Goal: Task Accomplishment & Management: Use online tool/utility

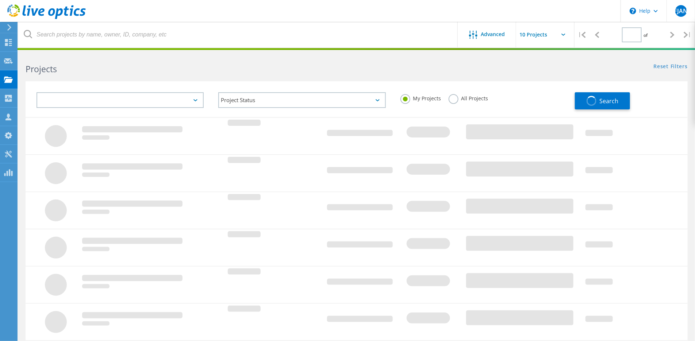
type input "1"
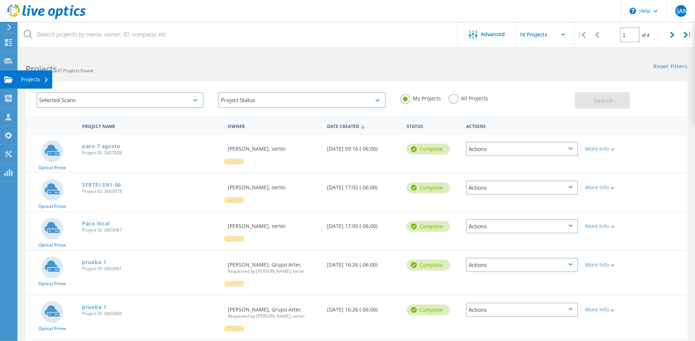
click at [29, 81] on div "Projects" at bounding box center [35, 79] width 28 height 5
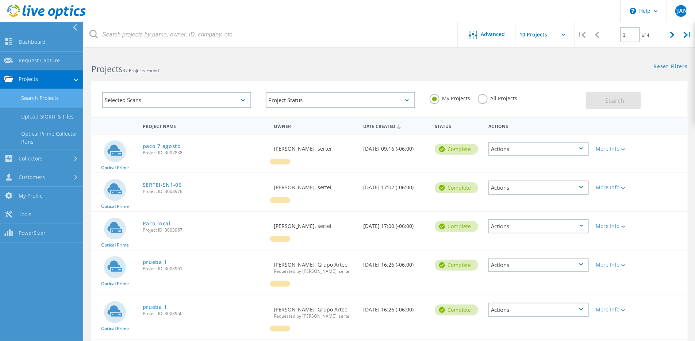
click at [61, 79] on link "Projects" at bounding box center [41, 79] width 83 height 19
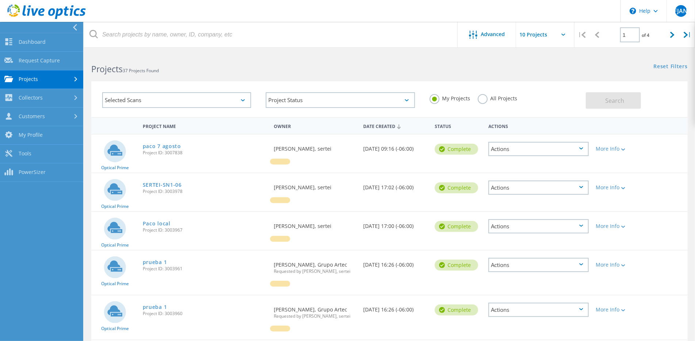
click at [61, 79] on link "Projects" at bounding box center [41, 79] width 83 height 19
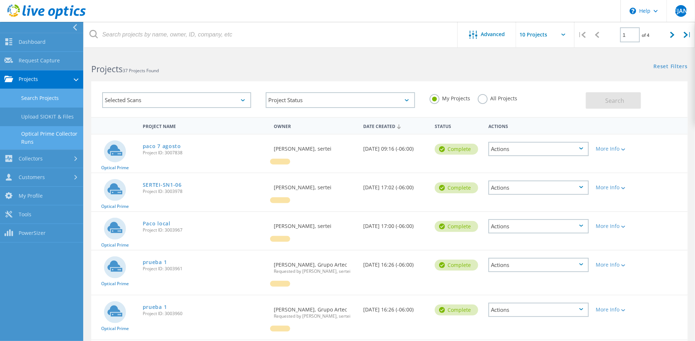
click at [56, 136] on link "Optical Prime Collector Runs" at bounding box center [41, 137] width 83 height 23
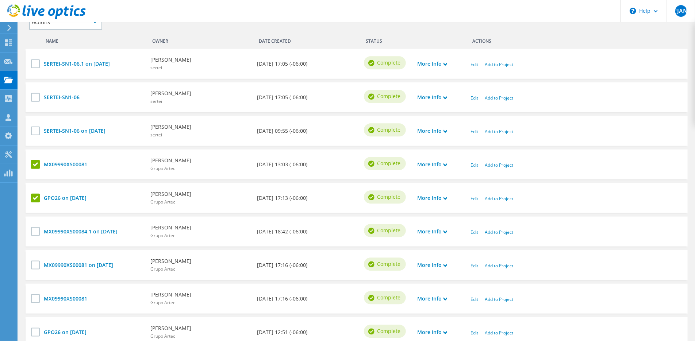
scroll to position [223, 0]
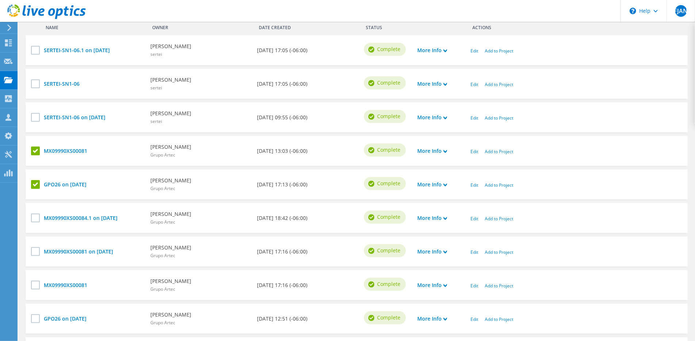
click at [33, 184] on label at bounding box center [36, 184] width 11 height 9
click at [0, 0] on input "checkbox" at bounding box center [0, 0] width 0 height 0
click at [35, 151] on label at bounding box center [36, 151] width 11 height 9
click at [0, 0] on input "checkbox" at bounding box center [0, 0] width 0 height 0
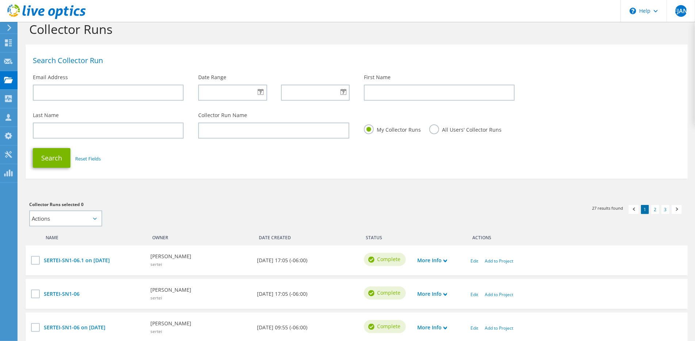
scroll to position [0, 0]
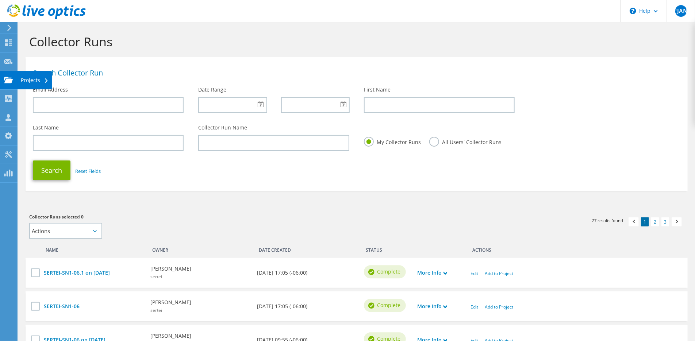
click at [5, 79] on icon at bounding box center [8, 80] width 9 height 7
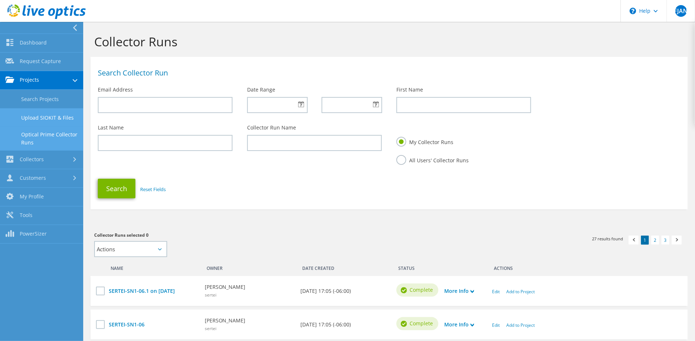
click at [35, 115] on link "Upload SIOKIT & Files" at bounding box center [41, 117] width 83 height 19
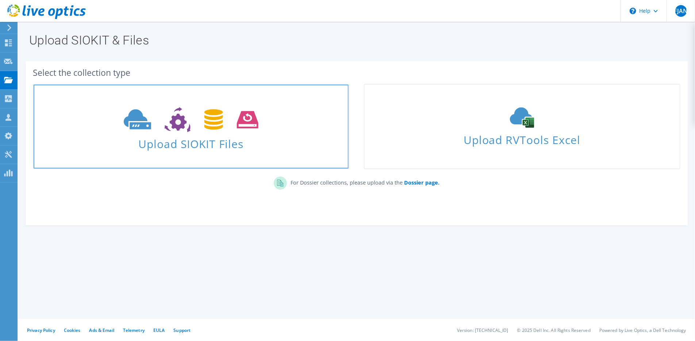
click at [216, 128] on use at bounding box center [191, 119] width 135 height 25
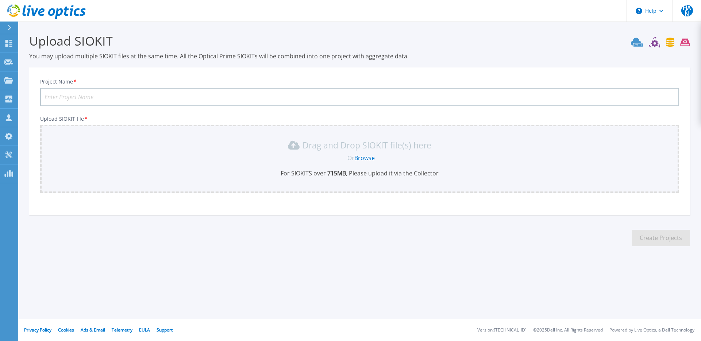
click at [88, 99] on input "Project Name *" at bounding box center [359, 97] width 639 height 18
type input "Grupo Artec 11 ago 25"
click at [210, 151] on div "Drag and Drop SIOKIT file(s) here Or Browse For SIOKITS over 715 MB , Please up…" at bounding box center [360, 158] width 630 height 38
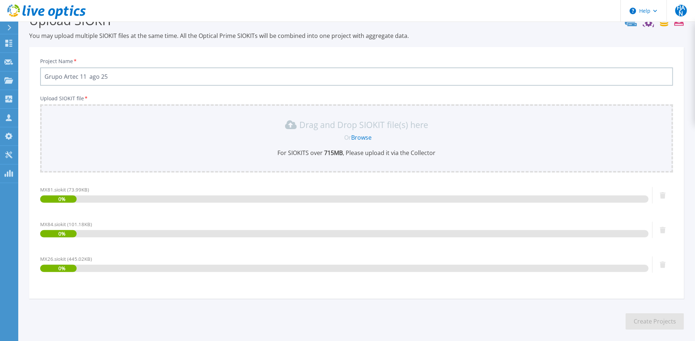
scroll to position [52, 0]
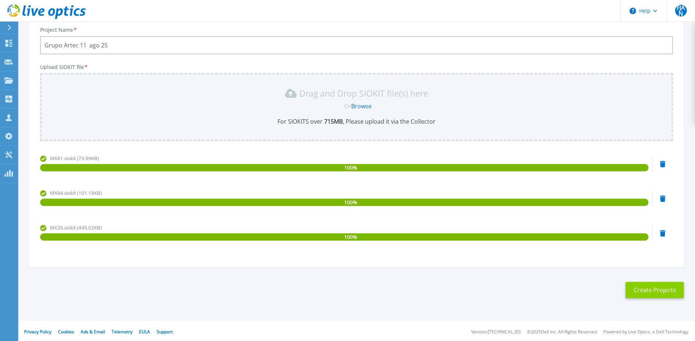
click at [655, 296] on button "Create Projects" at bounding box center [654, 290] width 58 height 16
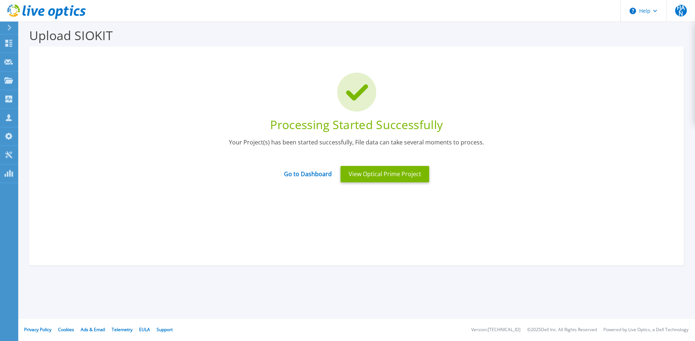
scroll to position [5, 0]
click at [378, 179] on button "View Optical Prime Project" at bounding box center [384, 174] width 89 height 16
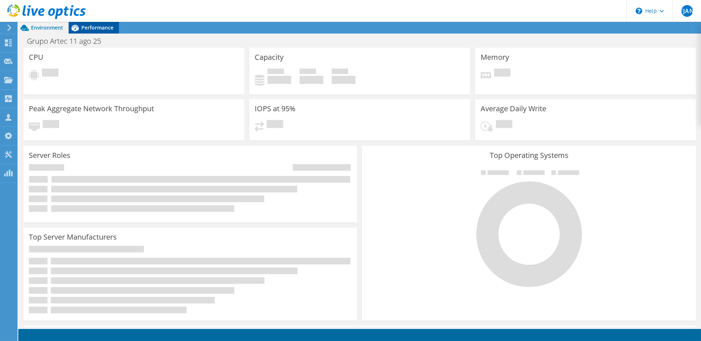
click at [93, 27] on span "Performance" at bounding box center [97, 27] width 32 height 7
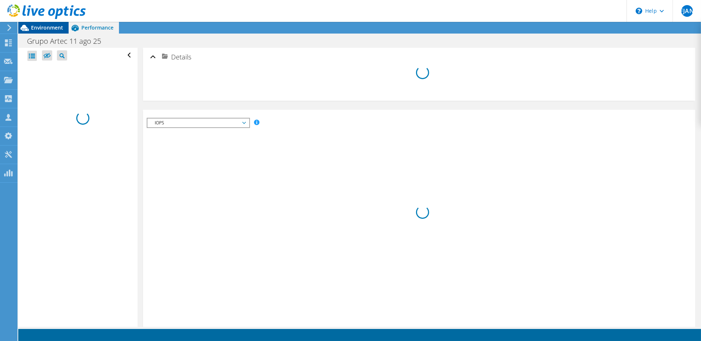
click at [36, 28] on span "Environment" at bounding box center [47, 27] width 32 height 7
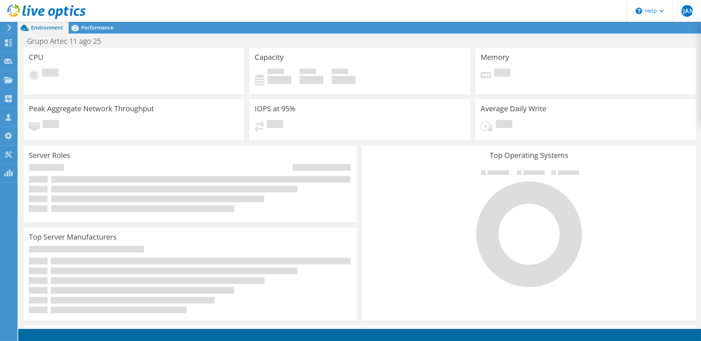
click at [100, 29] on span "Performance" at bounding box center [97, 27] width 32 height 7
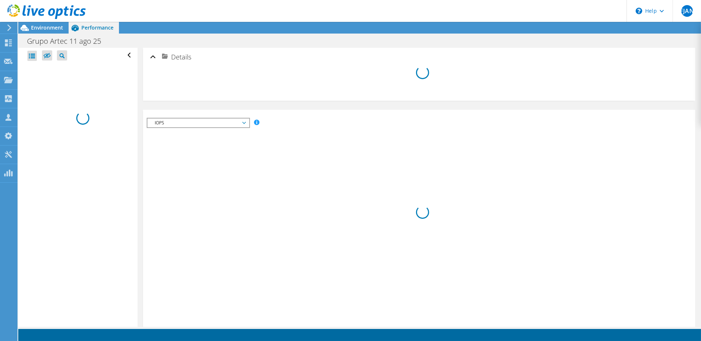
click at [245, 122] on icon at bounding box center [244, 123] width 4 height 2
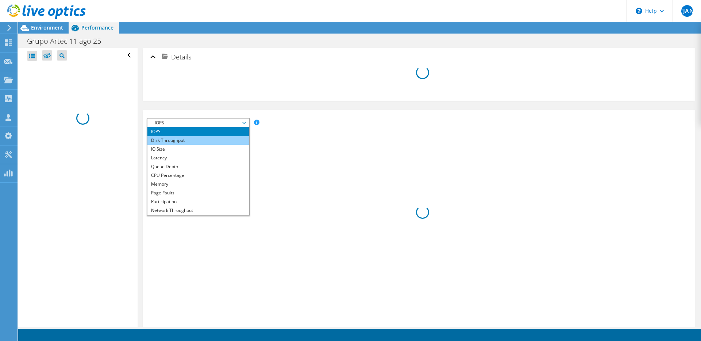
click at [168, 140] on li "Disk Throughput" at bounding box center [197, 140] width 101 height 9
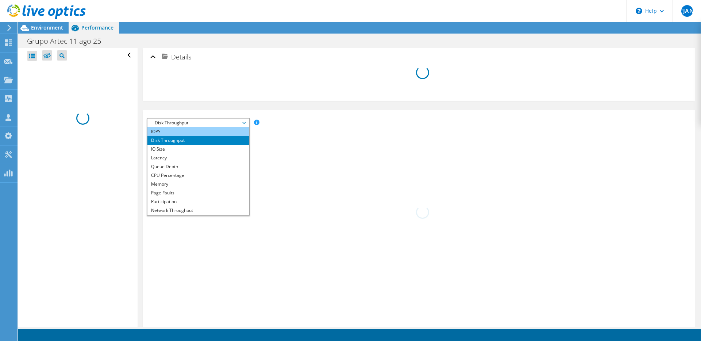
click at [162, 128] on li "IOPS" at bounding box center [197, 131] width 101 height 9
click at [156, 57] on h2 "Details" at bounding box center [170, 57] width 41 height 15
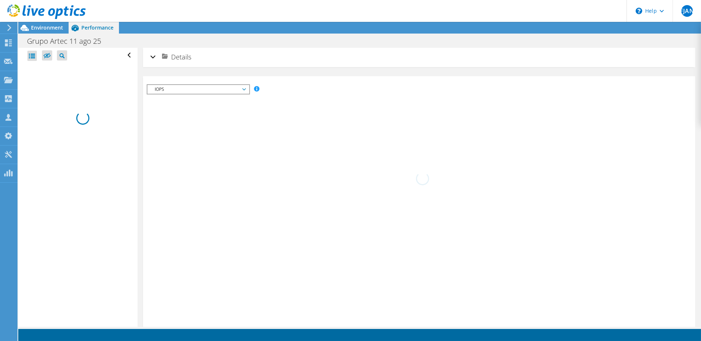
click at [156, 57] on h2 "Details" at bounding box center [170, 57] width 41 height 15
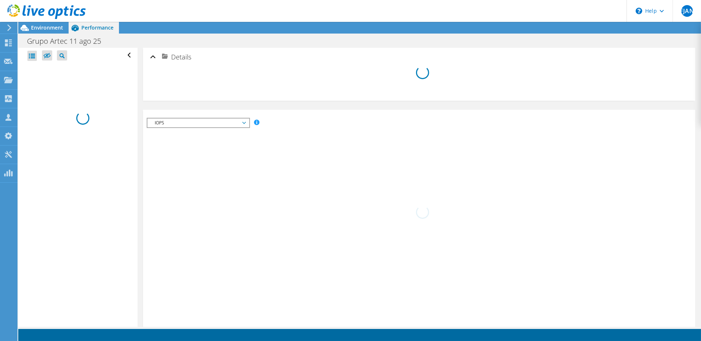
click at [31, 56] on div at bounding box center [31, 56] width 9 height 10
click at [50, 55] on icon at bounding box center [46, 55] width 7 height 5
click at [0, 0] on input "checkbox" at bounding box center [0, 0] width 0 height 0
click at [50, 55] on icon at bounding box center [46, 55] width 7 height 5
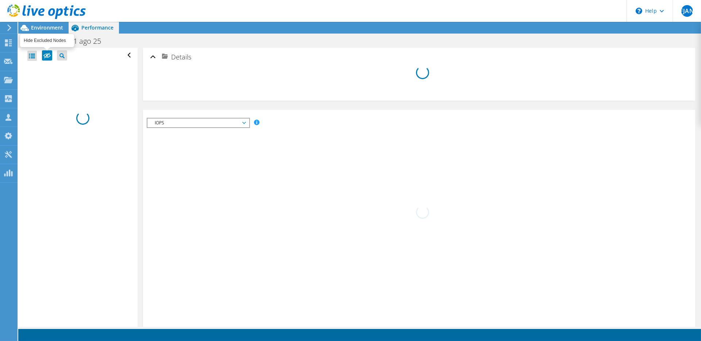
click at [0, 0] on input "checkbox" at bounding box center [0, 0] width 0 height 0
click at [40, 27] on span "Environment" at bounding box center [47, 27] width 32 height 7
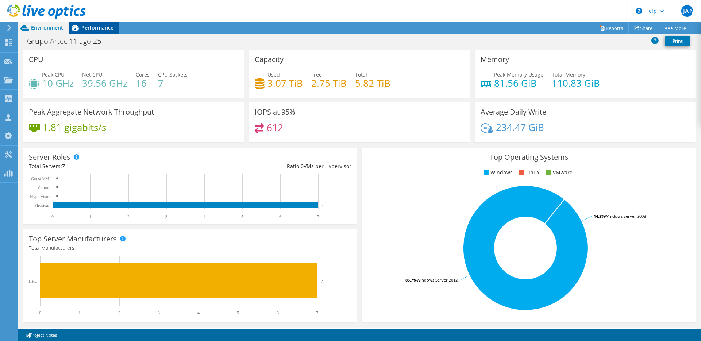
click at [97, 27] on span "Performance" at bounding box center [97, 27] width 32 height 7
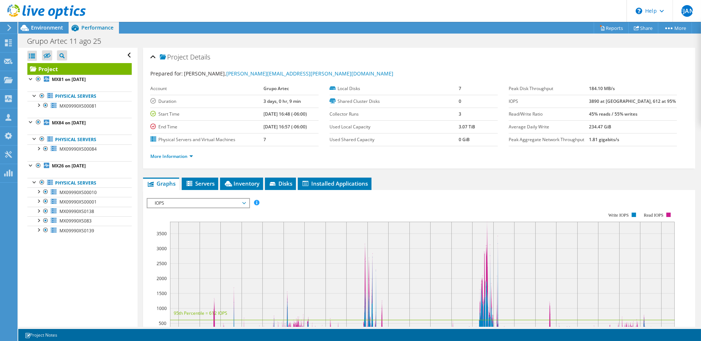
click at [177, 160] on div "More Information" at bounding box center [418, 156] width 537 height 20
click at [175, 157] on link "More Information" at bounding box center [171, 156] width 43 height 6
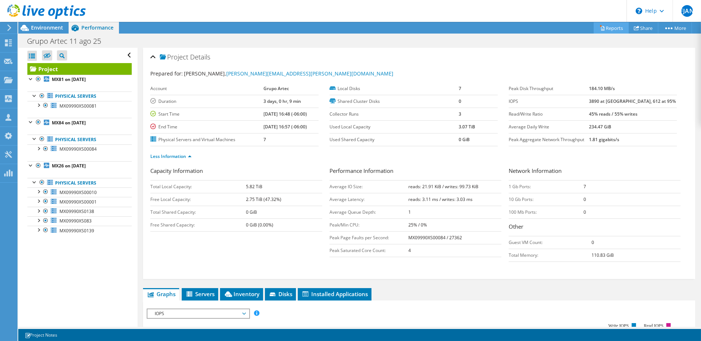
click at [610, 27] on link "Reports" at bounding box center [611, 27] width 35 height 11
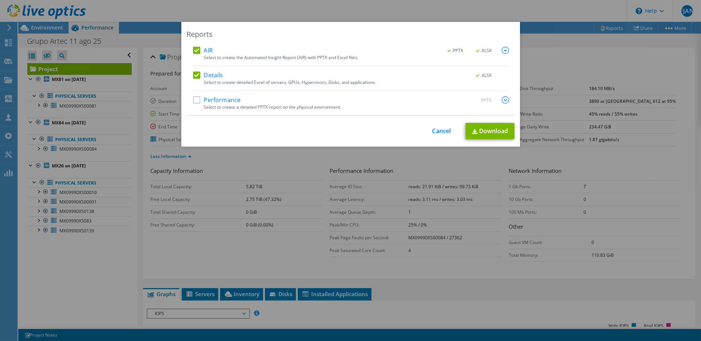
click at [195, 97] on label "Performance" at bounding box center [217, 99] width 48 height 7
click at [0, 0] on input "Performance" at bounding box center [0, 0] width 0 height 0
click at [477, 133] on link "Download" at bounding box center [490, 131] width 49 height 16
click at [435, 128] on link "Cancel" at bounding box center [441, 131] width 19 height 7
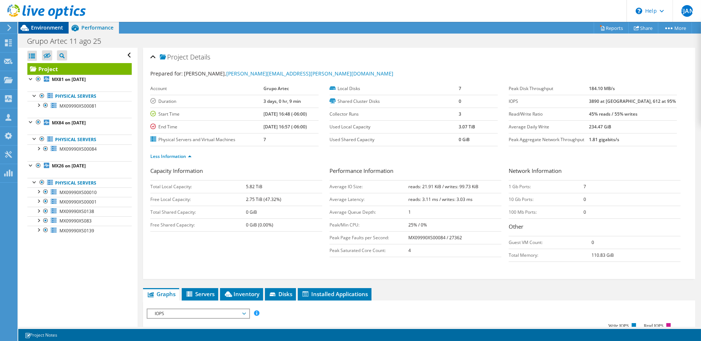
click at [56, 28] on span "Environment" at bounding box center [47, 27] width 32 height 7
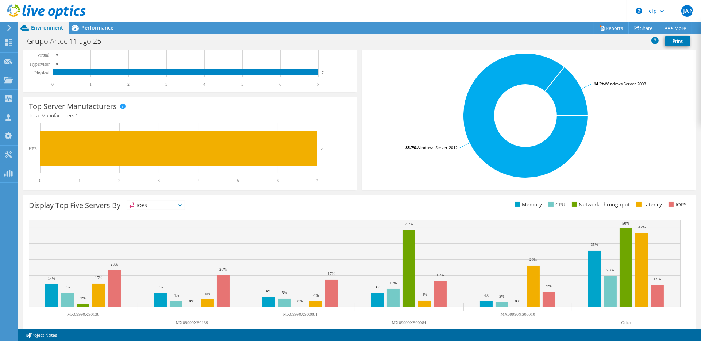
scroll to position [145, 0]
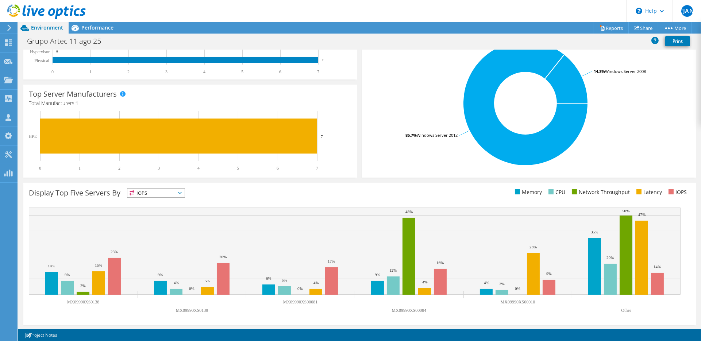
click at [136, 190] on span "IOPS" at bounding box center [155, 193] width 57 height 9
click at [159, 231] on li "Network Throughput" at bounding box center [155, 233] width 57 height 10
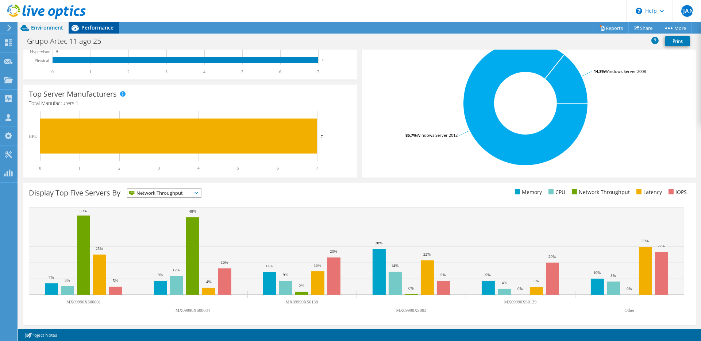
click at [96, 28] on span "Performance" at bounding box center [97, 27] width 32 height 7
